Goal: Information Seeking & Learning: Learn about a topic

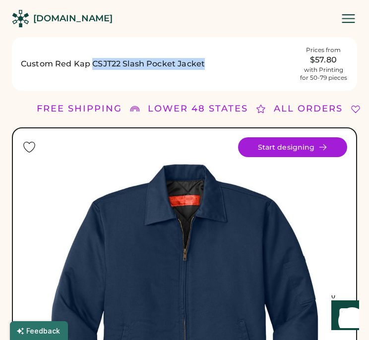
drag, startPoint x: 204, startPoint y: 64, endPoint x: 93, endPoint y: 62, distance: 111.0
click at [93, 62] on h1 "Custom Red Kap CSJT22 Slash Pocket Jacket" at bounding box center [157, 64] width 272 height 12
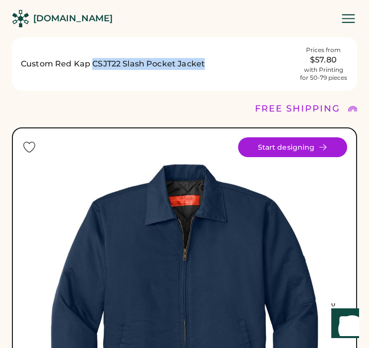
drag, startPoint x: 204, startPoint y: 62, endPoint x: 93, endPoint y: 62, distance: 111.5
click at [93, 62] on h1 "Custom Red Kap CSJT22 Slash Pocket Jacket" at bounding box center [157, 64] width 272 height 12
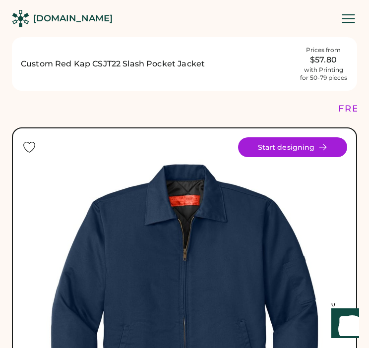
click at [123, 64] on h1 "Custom Red Kap CSJT22 Slash Pocket Jacket" at bounding box center [157, 64] width 272 height 12
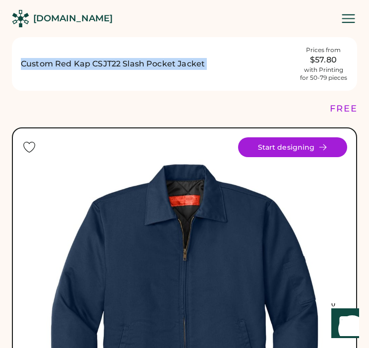
click at [123, 64] on h1 "Custom Red Kap CSJT22 Slash Pocket Jacket" at bounding box center [157, 64] width 272 height 12
drag, startPoint x: 123, startPoint y: 64, endPoint x: 230, endPoint y: 68, distance: 107.6
click at [229, 67] on h1 "Custom Red Kap CSJT22 Slash Pocket Jacket" at bounding box center [157, 64] width 272 height 12
click at [222, 64] on h1 "Custom Red Kap CSJT22 Slash Pocket Jacket" at bounding box center [157, 64] width 272 height 12
click at [140, 63] on h1 "Custom Red Kap CSJT22 Slash Pocket Jacket" at bounding box center [157, 64] width 272 height 12
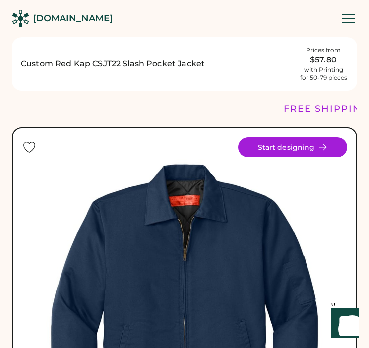
click at [141, 36] on div "[DOMAIN_NAME]" at bounding box center [184, 18] width 369 height 37
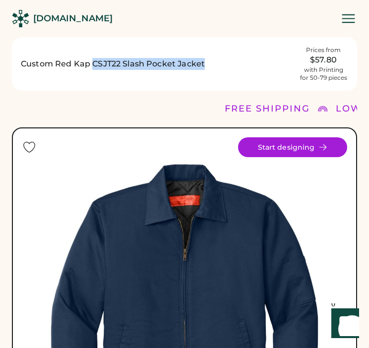
drag, startPoint x: 210, startPoint y: 59, endPoint x: 91, endPoint y: 65, distance: 119.1
click at [91, 65] on h1 "Custom Red Kap CSJT22 Slash Pocket Jacket" at bounding box center [157, 64] width 272 height 12
